Goal: Information Seeking & Learning: Learn about a topic

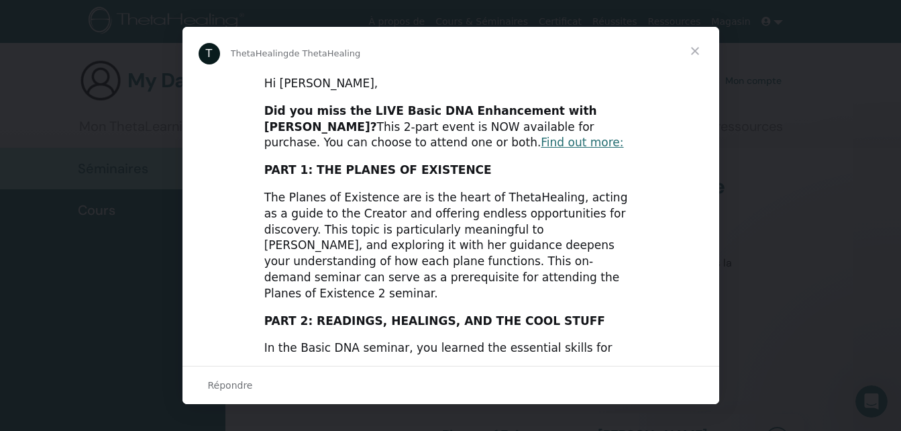
click at [691, 47] on span "Fermer" at bounding box center [695, 51] width 48 height 48
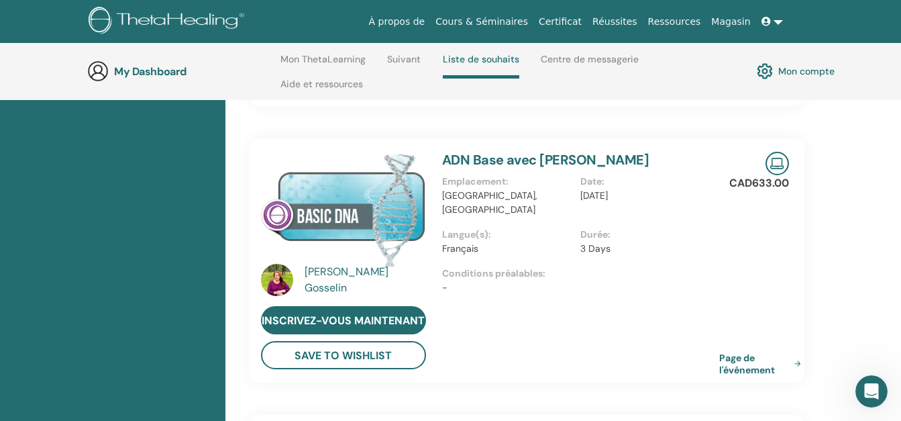
scroll to position [701, 0]
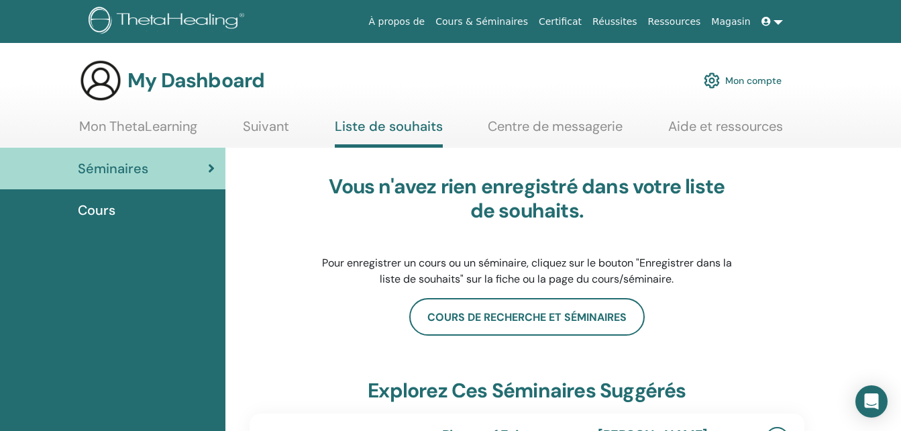
click at [169, 125] on link "Mon ThetaLearning" at bounding box center [138, 131] width 118 height 26
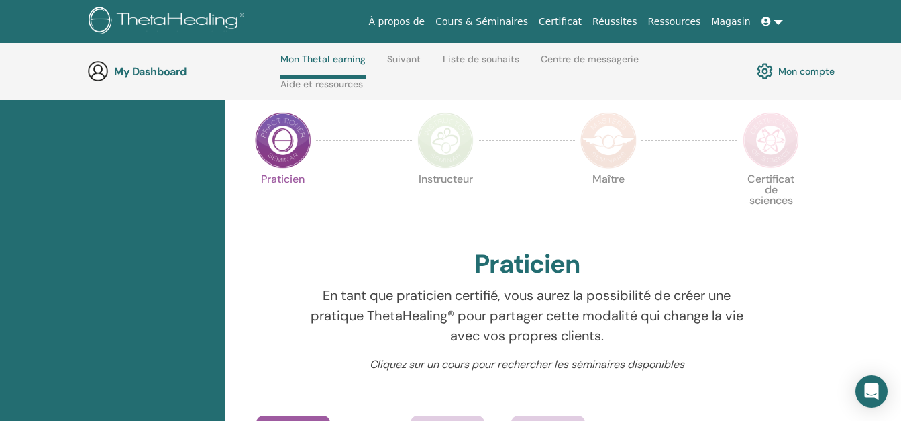
scroll to position [238, 0]
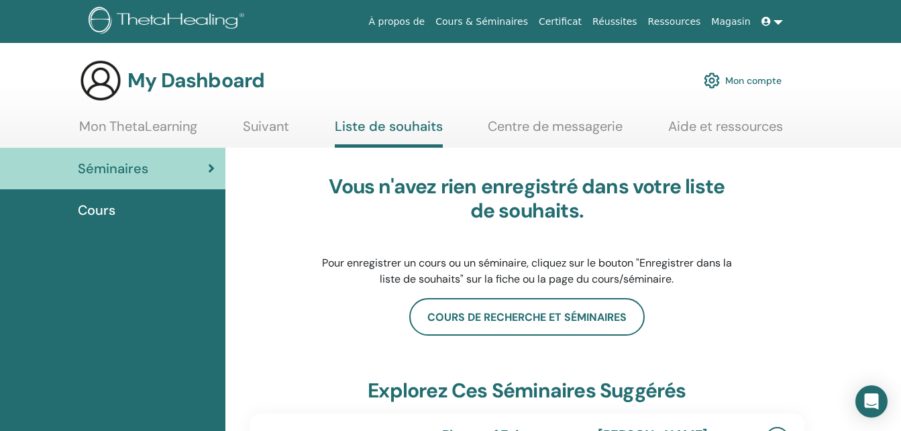
click at [146, 126] on link "Mon ThetaLearning" at bounding box center [138, 131] width 118 height 26
click at [141, 126] on link "Mon ThetaLearning" at bounding box center [138, 131] width 118 height 26
click at [99, 126] on link "Mon ThetaLearning" at bounding box center [138, 131] width 118 height 26
